Goal: Book appointment/travel/reservation

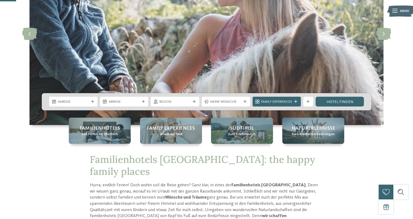
click at [94, 102] on icon at bounding box center [92, 101] width 3 height 3
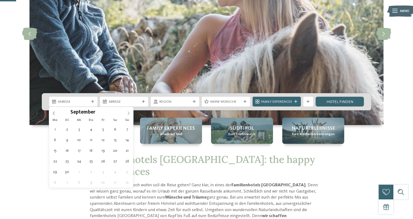
click at [128, 114] on icon at bounding box center [129, 114] width 2 height 4
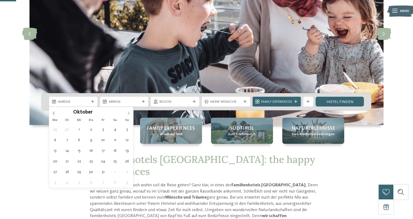
click at [128, 114] on icon at bounding box center [129, 114] width 2 height 4
type div "[DATE]"
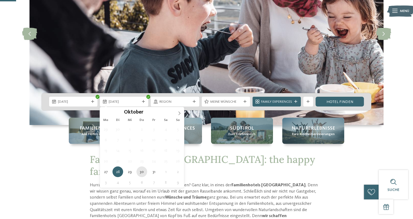
type div "[DATE]"
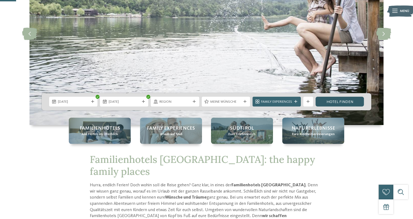
click at [327, 103] on link "Hotel finden" at bounding box center [340, 102] width 48 height 10
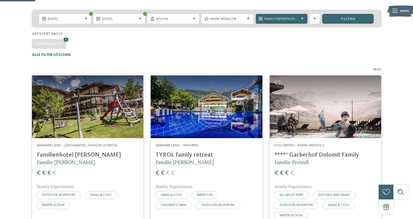
scroll to position [103, 0]
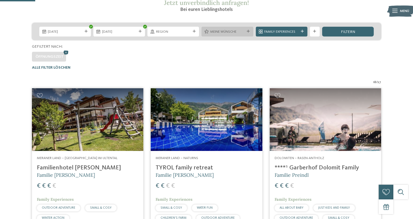
click at [246, 32] on div at bounding box center [248, 31] width 5 height 3
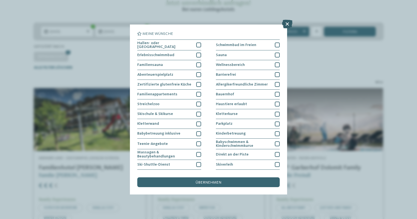
click at [289, 23] on icon at bounding box center [287, 24] width 11 height 9
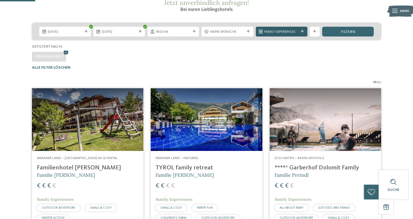
click at [293, 31] on span "Family Experiences" at bounding box center [281, 31] width 34 height 5
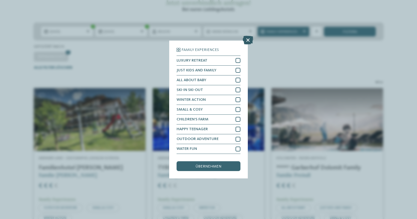
click at [246, 40] on icon at bounding box center [248, 40] width 11 height 9
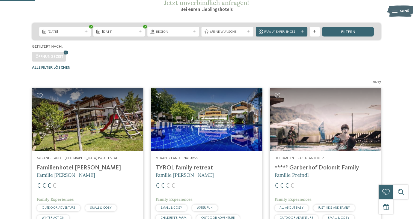
click at [316, 32] on icon at bounding box center [314, 31] width 3 height 3
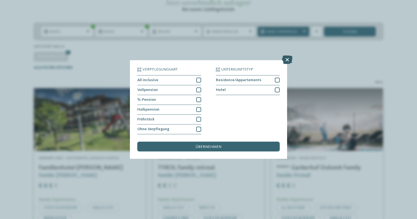
click at [288, 60] on icon at bounding box center [287, 59] width 11 height 9
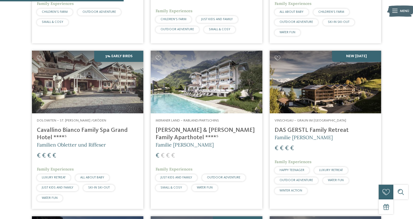
scroll to position [267, 0]
